Goal: Task Accomplishment & Management: Use online tool/utility

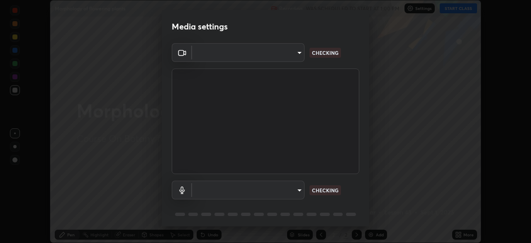
scroll to position [243, 531]
type input "1bbcfe3b1127be24ba7fa125fb83cb152f85e15c96893178e4a5d271d47187f7"
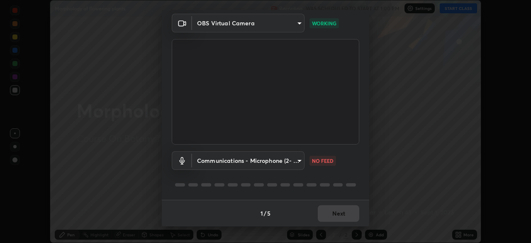
click at [300, 165] on body "Erase all Morphology of flowering plants Recording WAS SCHEDULED TO START AT 1:…" at bounding box center [265, 121] width 531 height 243
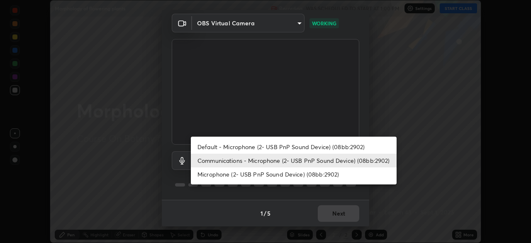
click at [304, 148] on li "Default - Microphone (2- USB PnP Sound Device) (08bb:2902)" at bounding box center [294, 147] width 206 height 14
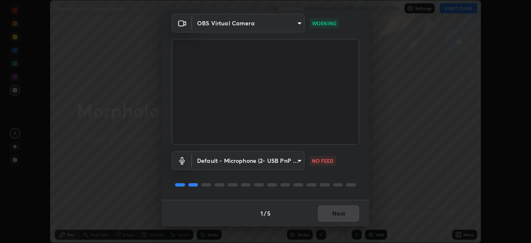
click at [297, 160] on body "Erase all Morphology of flowering plants Recording WAS SCHEDULED TO START AT 1:…" at bounding box center [265, 121] width 531 height 243
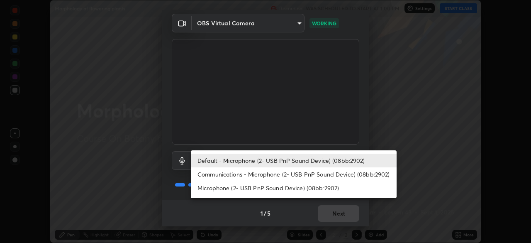
click at [293, 173] on li "Communications - Microphone (2- USB PnP Sound Device) (08bb:2902)" at bounding box center [294, 174] width 206 height 14
type input "communications"
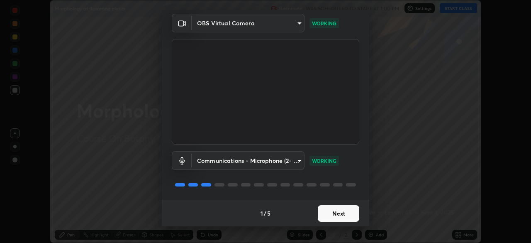
click at [344, 215] on button "Next" at bounding box center [338, 213] width 41 height 17
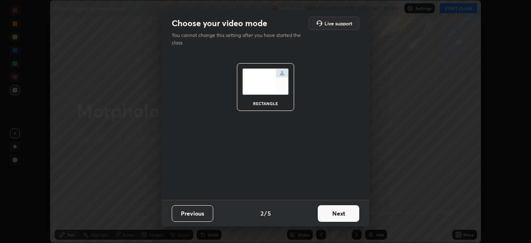
click at [346, 214] on button "Next" at bounding box center [338, 213] width 41 height 17
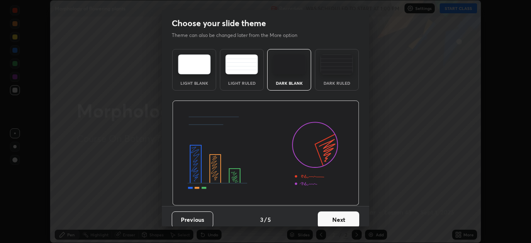
click at [337, 77] on div "Dark Ruled" at bounding box center [337, 69] width 44 height 41
click at [341, 220] on button "Next" at bounding box center [338, 219] width 41 height 17
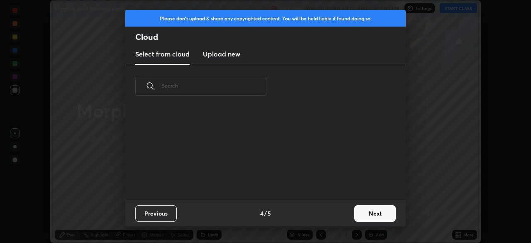
click at [366, 214] on button "Next" at bounding box center [374, 213] width 41 height 17
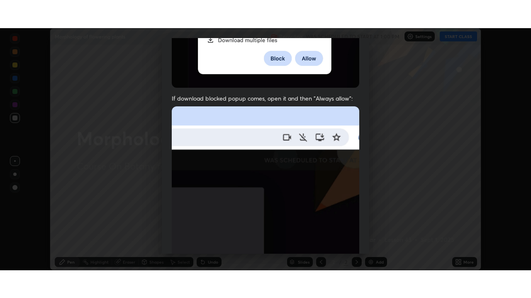
scroll to position [199, 0]
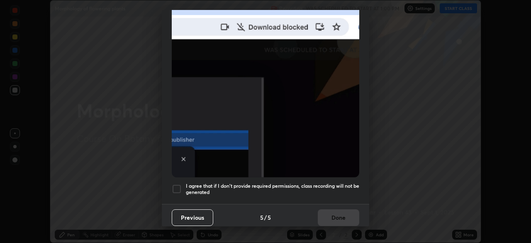
click at [180, 187] on div at bounding box center [177, 189] width 10 height 10
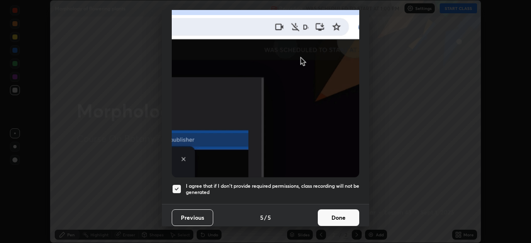
click at [329, 214] on button "Done" at bounding box center [338, 217] width 41 height 17
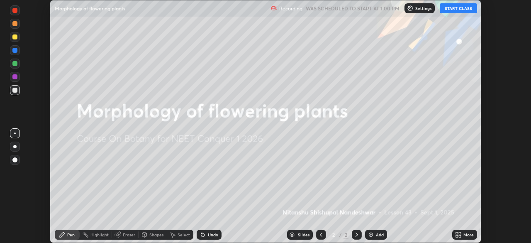
click at [461, 10] on button "START CLASS" at bounding box center [457, 8] width 37 height 10
click at [457, 233] on icon at bounding box center [457, 233] width 2 height 2
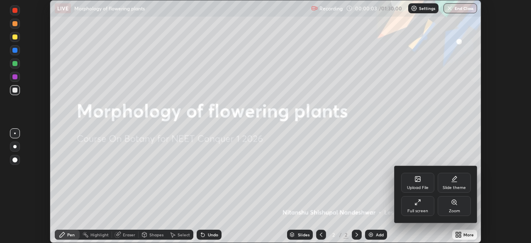
click at [425, 209] on div "Full screen" at bounding box center [417, 211] width 21 height 4
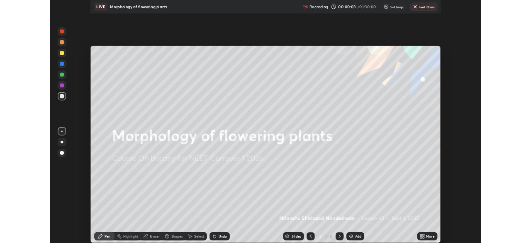
scroll to position [298, 531]
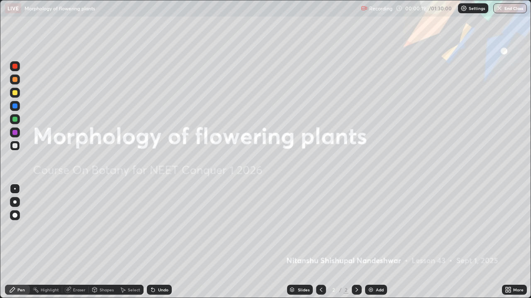
click at [369, 242] on img at bounding box center [370, 290] width 7 height 7
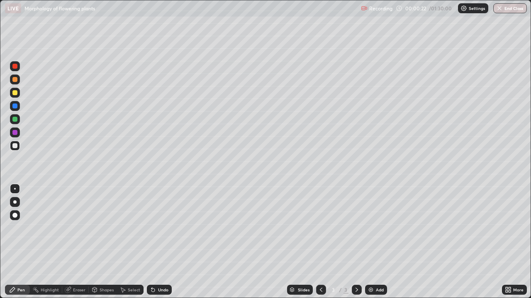
click at [15, 146] on div at bounding box center [14, 145] width 5 height 5
click at [16, 107] on div at bounding box center [14, 106] width 5 height 5
click at [160, 242] on div "Undo" at bounding box center [159, 290] width 25 height 10
click at [17, 80] on div at bounding box center [14, 79] width 5 height 5
click at [15, 119] on div at bounding box center [14, 119] width 5 height 5
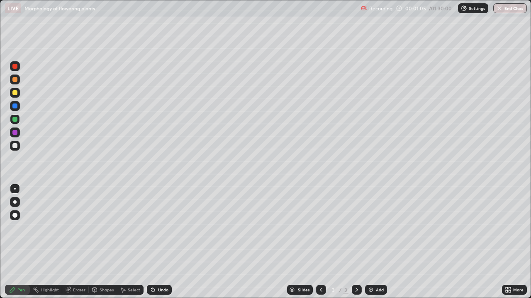
click at [18, 84] on div at bounding box center [15, 79] width 10 height 13
click at [18, 146] on div at bounding box center [15, 146] width 10 height 10
click at [16, 107] on div at bounding box center [14, 106] width 5 height 5
click at [15, 146] on div at bounding box center [14, 145] width 5 height 5
click at [12, 148] on div at bounding box center [15, 146] width 10 height 10
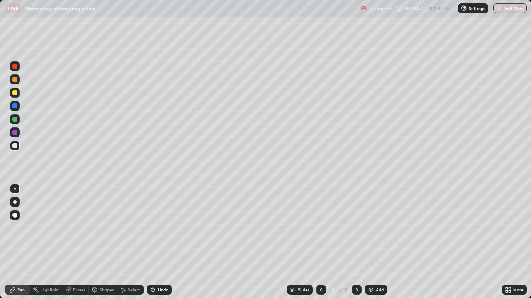
click at [13, 121] on div at bounding box center [14, 119] width 5 height 5
click at [15, 133] on div at bounding box center [14, 132] width 5 height 5
click at [15, 120] on div at bounding box center [14, 119] width 5 height 5
click at [16, 84] on div at bounding box center [15, 80] width 10 height 10
click at [17, 121] on div at bounding box center [14, 119] width 5 height 5
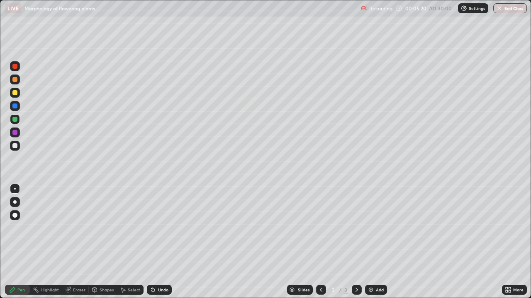
click at [14, 132] on div at bounding box center [14, 132] width 5 height 5
click at [14, 83] on div at bounding box center [15, 80] width 10 height 10
click at [13, 146] on div at bounding box center [14, 145] width 5 height 5
click at [16, 218] on div at bounding box center [15, 216] width 10 height 10
click at [15, 189] on div at bounding box center [15, 189] width 2 height 2
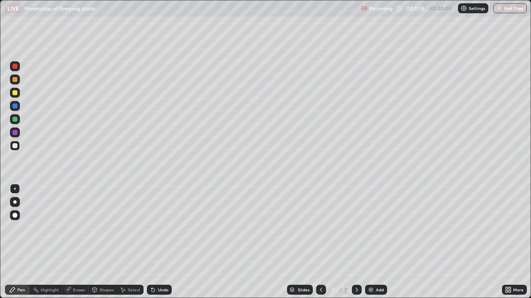
click at [161, 242] on div "Undo" at bounding box center [159, 290] width 25 height 10
click at [14, 96] on div at bounding box center [15, 93] width 10 height 10
click at [97, 242] on icon at bounding box center [94, 290] width 7 height 7
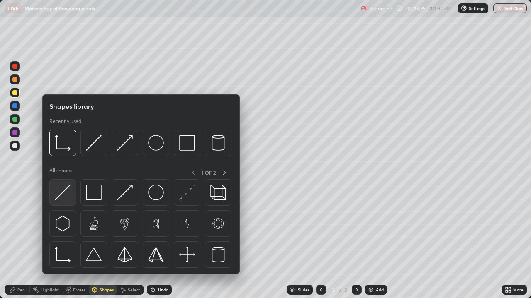
click at [66, 199] on img at bounding box center [63, 193] width 16 height 16
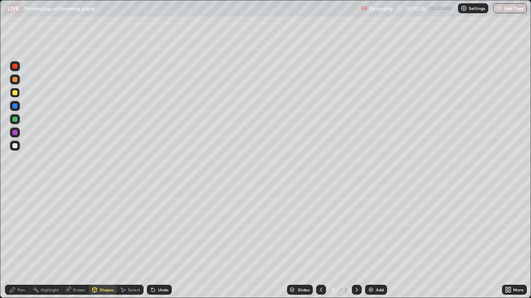
click at [16, 83] on div at bounding box center [15, 80] width 10 height 10
click at [22, 242] on div "Pen" at bounding box center [20, 290] width 7 height 4
click at [15, 148] on div at bounding box center [14, 145] width 5 height 5
click at [15, 80] on div at bounding box center [14, 79] width 5 height 5
click at [14, 149] on div at bounding box center [15, 146] width 10 height 10
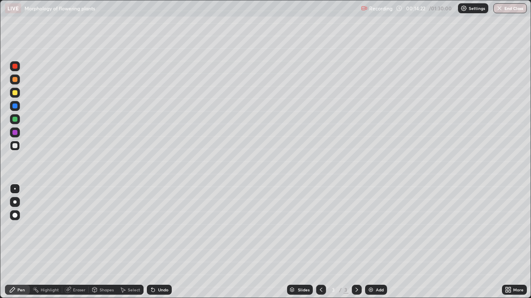
click at [19, 80] on div at bounding box center [15, 80] width 10 height 10
click at [15, 121] on div at bounding box center [14, 119] width 5 height 5
click at [12, 81] on div at bounding box center [15, 80] width 10 height 10
click at [11, 148] on div at bounding box center [15, 146] width 10 height 10
click at [14, 133] on div at bounding box center [14, 132] width 5 height 5
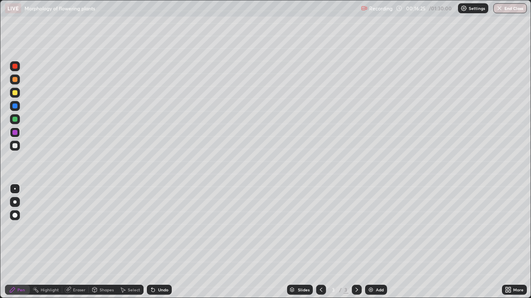
click at [15, 146] on div at bounding box center [14, 145] width 5 height 5
click at [15, 148] on div at bounding box center [14, 145] width 5 height 5
click at [14, 80] on div at bounding box center [14, 79] width 5 height 5
click at [13, 122] on div at bounding box center [15, 119] width 10 height 10
click at [14, 149] on div at bounding box center [15, 146] width 10 height 10
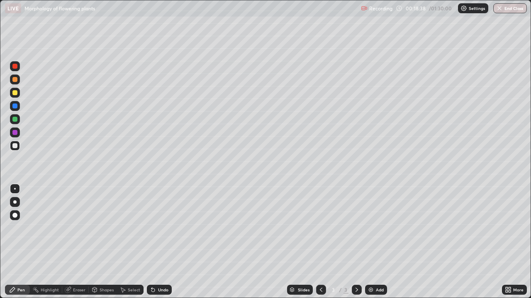
click at [14, 82] on div at bounding box center [14, 79] width 5 height 5
click at [17, 146] on div at bounding box center [14, 145] width 5 height 5
click at [367, 242] on img at bounding box center [370, 290] width 7 height 7
click at [19, 108] on div at bounding box center [15, 106] width 10 height 10
click at [15, 80] on div at bounding box center [14, 79] width 5 height 5
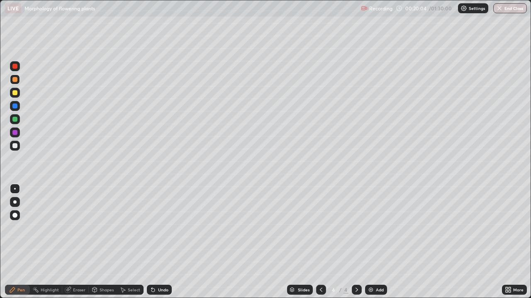
click at [16, 123] on div at bounding box center [15, 119] width 10 height 10
click at [18, 80] on div at bounding box center [15, 80] width 10 height 10
click at [14, 94] on div at bounding box center [14, 92] width 5 height 5
click at [15, 146] on div at bounding box center [14, 145] width 5 height 5
click at [160, 242] on div "Undo" at bounding box center [163, 290] width 10 height 4
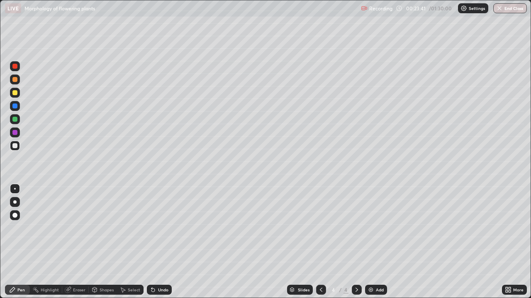
click at [14, 108] on div at bounding box center [14, 106] width 5 height 5
click at [15, 146] on div at bounding box center [14, 145] width 5 height 5
click at [15, 107] on div at bounding box center [14, 106] width 5 height 5
click at [14, 119] on div at bounding box center [14, 119] width 5 height 5
click at [14, 81] on div at bounding box center [14, 79] width 5 height 5
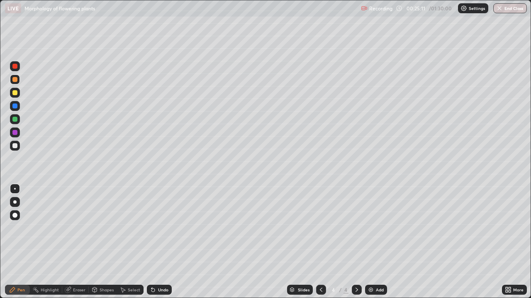
click at [16, 146] on div at bounding box center [14, 145] width 5 height 5
click at [97, 242] on icon at bounding box center [94, 290] width 7 height 7
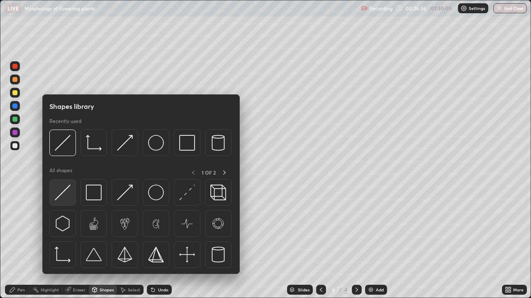
click at [65, 197] on img at bounding box center [63, 193] width 16 height 16
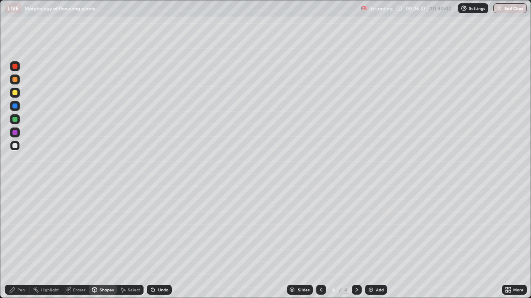
click at [13, 108] on div at bounding box center [14, 106] width 5 height 5
click at [20, 242] on div "Pen" at bounding box center [20, 290] width 7 height 4
click at [17, 83] on div at bounding box center [15, 80] width 10 height 10
click at [15, 80] on div at bounding box center [14, 79] width 5 height 5
click at [19, 150] on div at bounding box center [15, 145] width 10 height 13
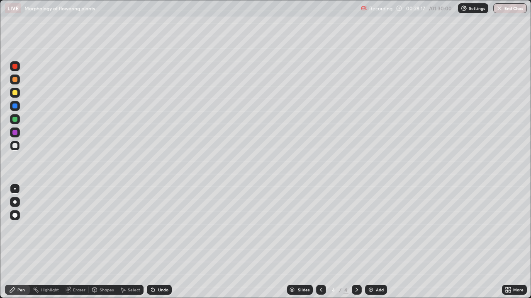
click at [15, 133] on div at bounding box center [14, 132] width 5 height 5
click at [15, 146] on div at bounding box center [14, 145] width 5 height 5
click at [15, 120] on div at bounding box center [14, 119] width 5 height 5
click at [13, 148] on div at bounding box center [14, 145] width 5 height 5
click at [165, 242] on div "Undo" at bounding box center [163, 290] width 10 height 4
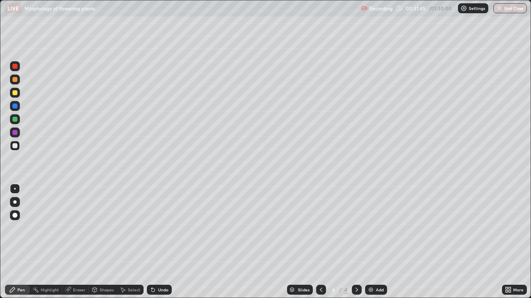
click at [166, 242] on div "Undo" at bounding box center [163, 290] width 10 height 4
click at [167, 242] on div "Undo" at bounding box center [159, 290] width 25 height 10
click at [165, 242] on div "Undo" at bounding box center [163, 290] width 10 height 4
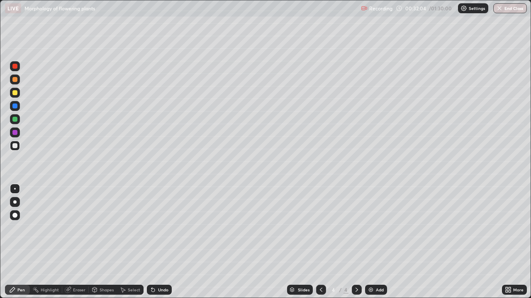
click at [165, 242] on div "Undo" at bounding box center [163, 290] width 10 height 4
click at [166, 242] on div "Undo" at bounding box center [163, 290] width 10 height 4
click at [369, 242] on img at bounding box center [370, 290] width 7 height 7
click at [320, 242] on icon at bounding box center [321, 290] width 7 height 7
click at [356, 242] on icon at bounding box center [356, 290] width 7 height 7
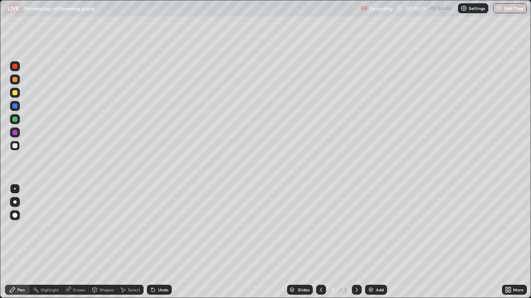
click at [15, 107] on div at bounding box center [14, 106] width 5 height 5
click at [156, 242] on div "Undo" at bounding box center [159, 290] width 25 height 10
click at [158, 242] on div "Undo" at bounding box center [163, 290] width 10 height 4
click at [159, 242] on div "Undo" at bounding box center [159, 290] width 25 height 10
click at [15, 148] on div at bounding box center [14, 145] width 5 height 5
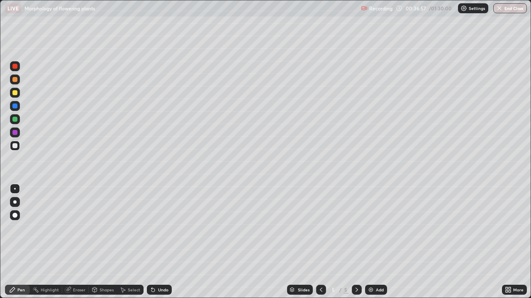
click at [159, 242] on div "Undo" at bounding box center [163, 290] width 10 height 4
click at [160, 242] on div "Undo" at bounding box center [163, 290] width 10 height 4
click at [159, 242] on div "Undo" at bounding box center [163, 290] width 10 height 4
click at [158, 242] on div "Undo" at bounding box center [163, 290] width 10 height 4
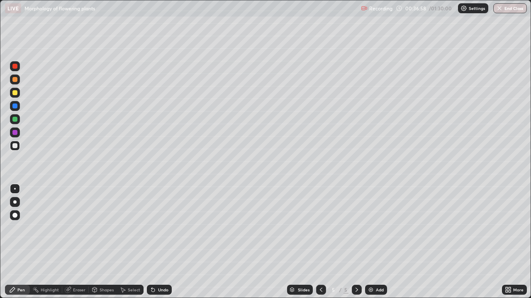
click at [160, 242] on div "Undo" at bounding box center [163, 290] width 10 height 4
click at [16, 107] on div at bounding box center [14, 106] width 5 height 5
click at [17, 147] on div at bounding box center [14, 145] width 5 height 5
click at [16, 108] on div at bounding box center [14, 106] width 5 height 5
click at [15, 146] on div at bounding box center [14, 145] width 5 height 5
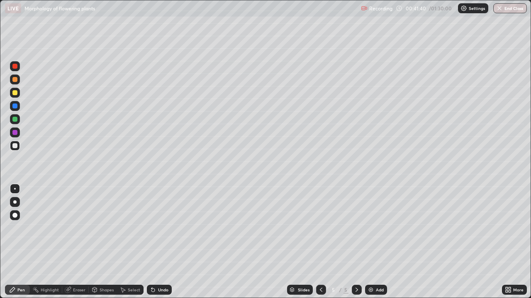
click at [17, 121] on div at bounding box center [15, 119] width 10 height 10
click at [15, 133] on div at bounding box center [14, 132] width 5 height 5
click at [503, 242] on div "More" at bounding box center [514, 290] width 25 height 10
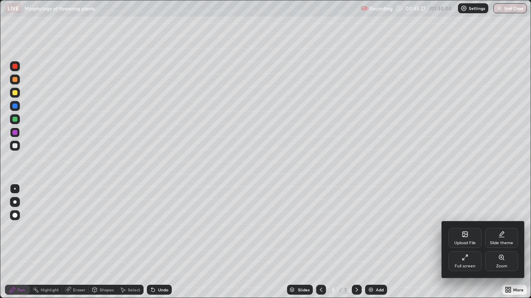
click at [460, 242] on div "Full screen" at bounding box center [464, 262] width 33 height 20
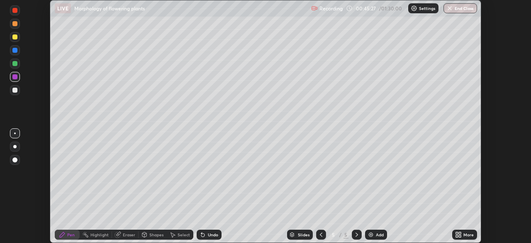
scroll to position [41216, 40927]
click at [371, 236] on img at bounding box center [370, 234] width 7 height 7
click at [373, 233] on img at bounding box center [370, 234] width 7 height 7
click at [459, 6] on button "End Class" at bounding box center [460, 8] width 34 height 10
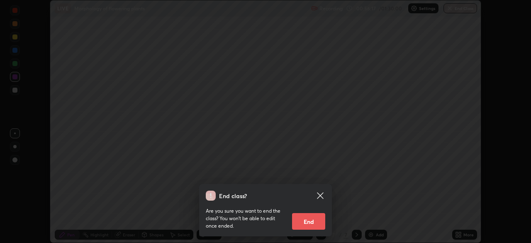
click at [312, 225] on button "End" at bounding box center [308, 221] width 33 height 17
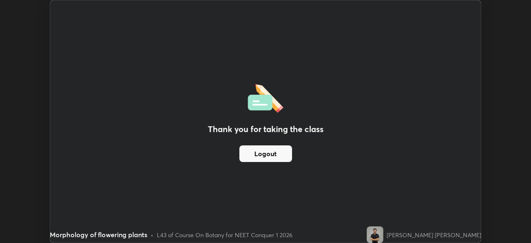
click at [282, 155] on button "Logout" at bounding box center [265, 153] width 53 height 17
